Goal: Task Accomplishment & Management: Use online tool/utility

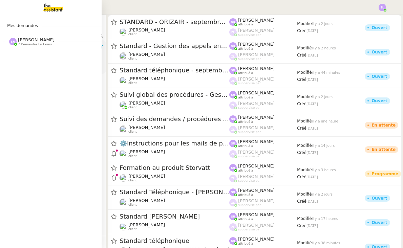
click at [33, 38] on span "[PERSON_NAME]" at bounding box center [36, 39] width 37 height 5
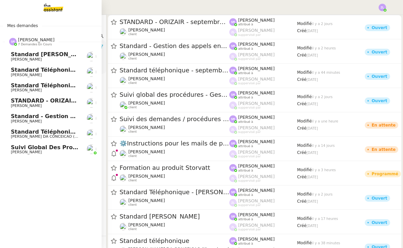
click at [58, 86] on span "Standard téléphonique - septembre 2025" at bounding box center [74, 85] width 127 height 6
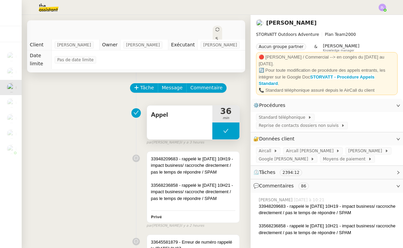
click at [218, 129] on button at bounding box center [225, 131] width 27 height 17
click at [218, 129] on icon at bounding box center [219, 130] width 5 height 5
click at [221, 135] on div at bounding box center [225, 131] width 27 height 17
click at [235, 133] on icon at bounding box center [232, 130] width 5 height 5
click at [218, 133] on button at bounding box center [225, 131] width 27 height 17
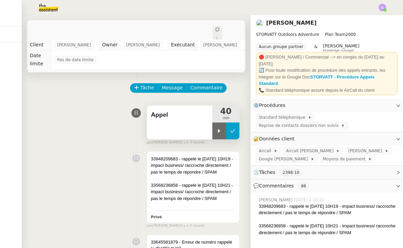
click at [218, 133] on icon at bounding box center [219, 130] width 5 height 5
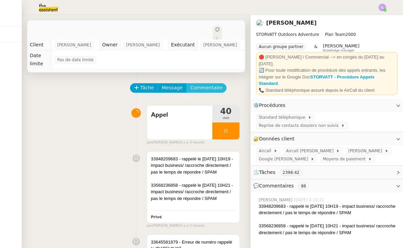
click at [196, 87] on span "Commentaire" at bounding box center [206, 88] width 32 height 8
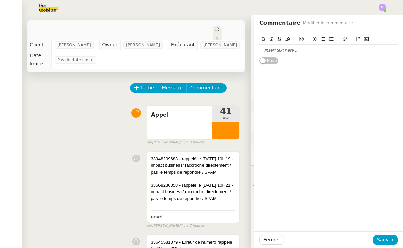
click at [262, 55] on div at bounding box center [329, 51] width 138 height 12
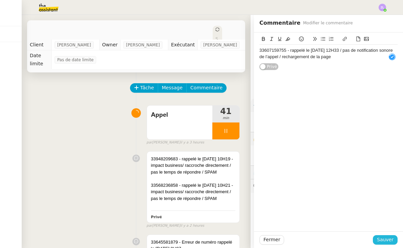
click at [388, 245] on button "Sauver" at bounding box center [385, 240] width 25 height 9
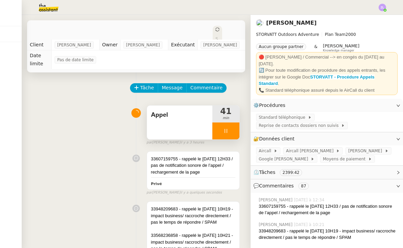
click at [219, 127] on div at bounding box center [225, 131] width 27 height 17
click at [233, 129] on icon at bounding box center [232, 130] width 5 height 5
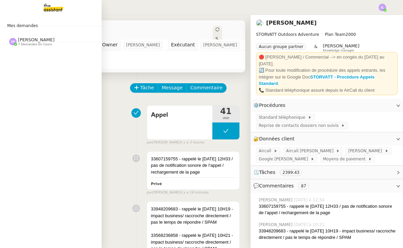
click at [54, 44] on div "[PERSON_NAME] 7 demandes en cours" at bounding box center [36, 41] width 37 height 9
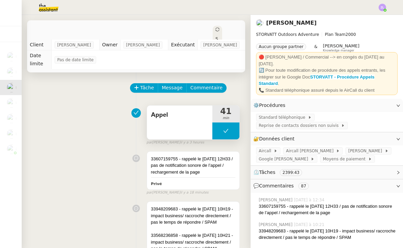
click at [218, 129] on button at bounding box center [225, 131] width 27 height 17
click at [218, 129] on icon at bounding box center [219, 130] width 5 height 5
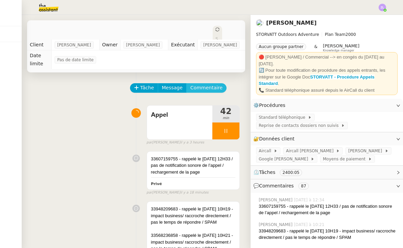
click at [203, 89] on span "Commentaire" at bounding box center [206, 88] width 32 height 8
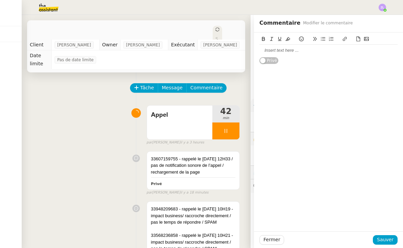
click at [260, 50] on div at bounding box center [329, 50] width 138 height 6
click at [388, 243] on span "Sauver" at bounding box center [385, 240] width 17 height 8
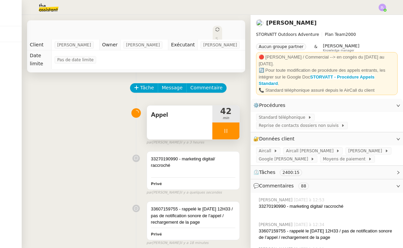
click at [224, 126] on div at bounding box center [225, 131] width 27 height 17
click at [237, 126] on button at bounding box center [233, 131] width 14 height 17
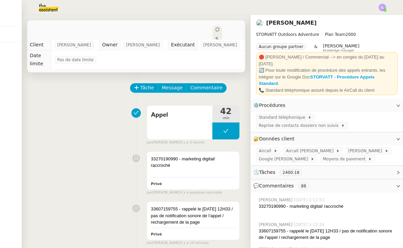
click at [382, 9] on img at bounding box center [382, 7] width 7 height 7
click at [378, 17] on li "Suivi" at bounding box center [364, 19] width 44 height 9
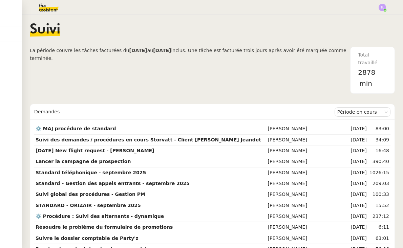
click at [45, 4] on img at bounding box center [43, 7] width 53 height 15
